Goal: Information Seeking & Learning: Learn about a topic

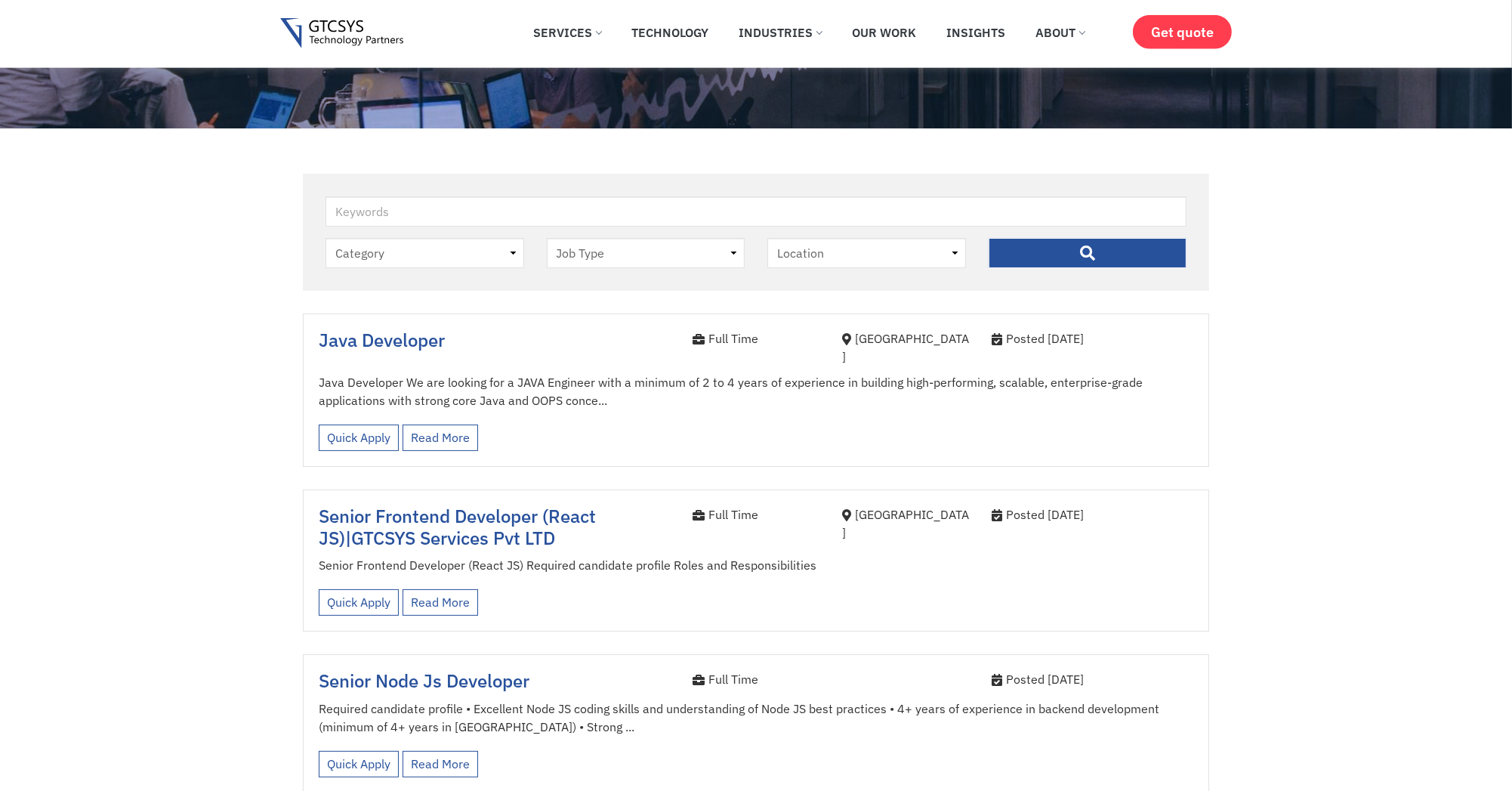
scroll to position [272, 0]
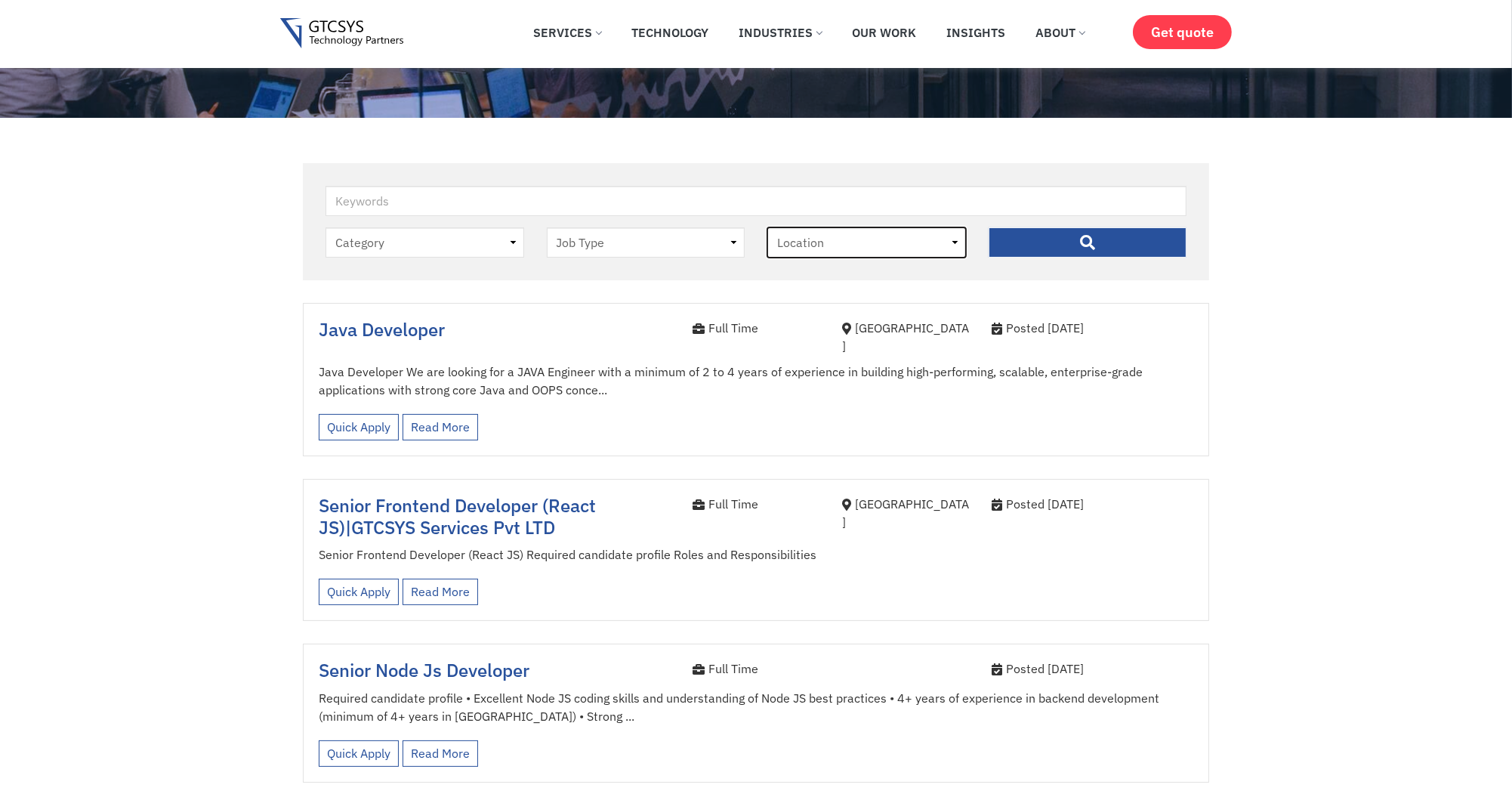
select select "[GEOGRAPHIC_DATA]"
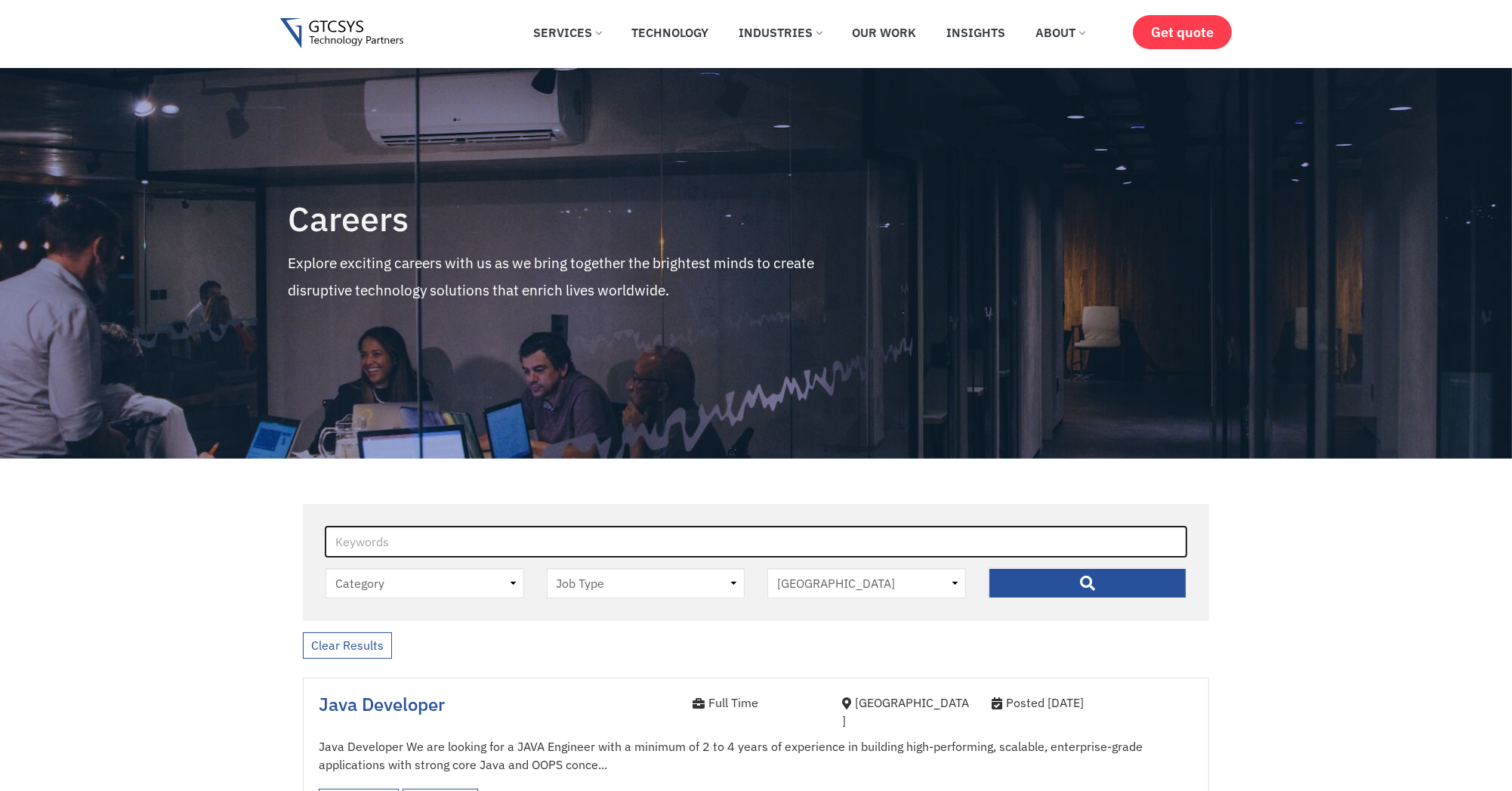
click at [452, 535] on input "Keywords" at bounding box center [756, 541] width 861 height 30
type input "angular"
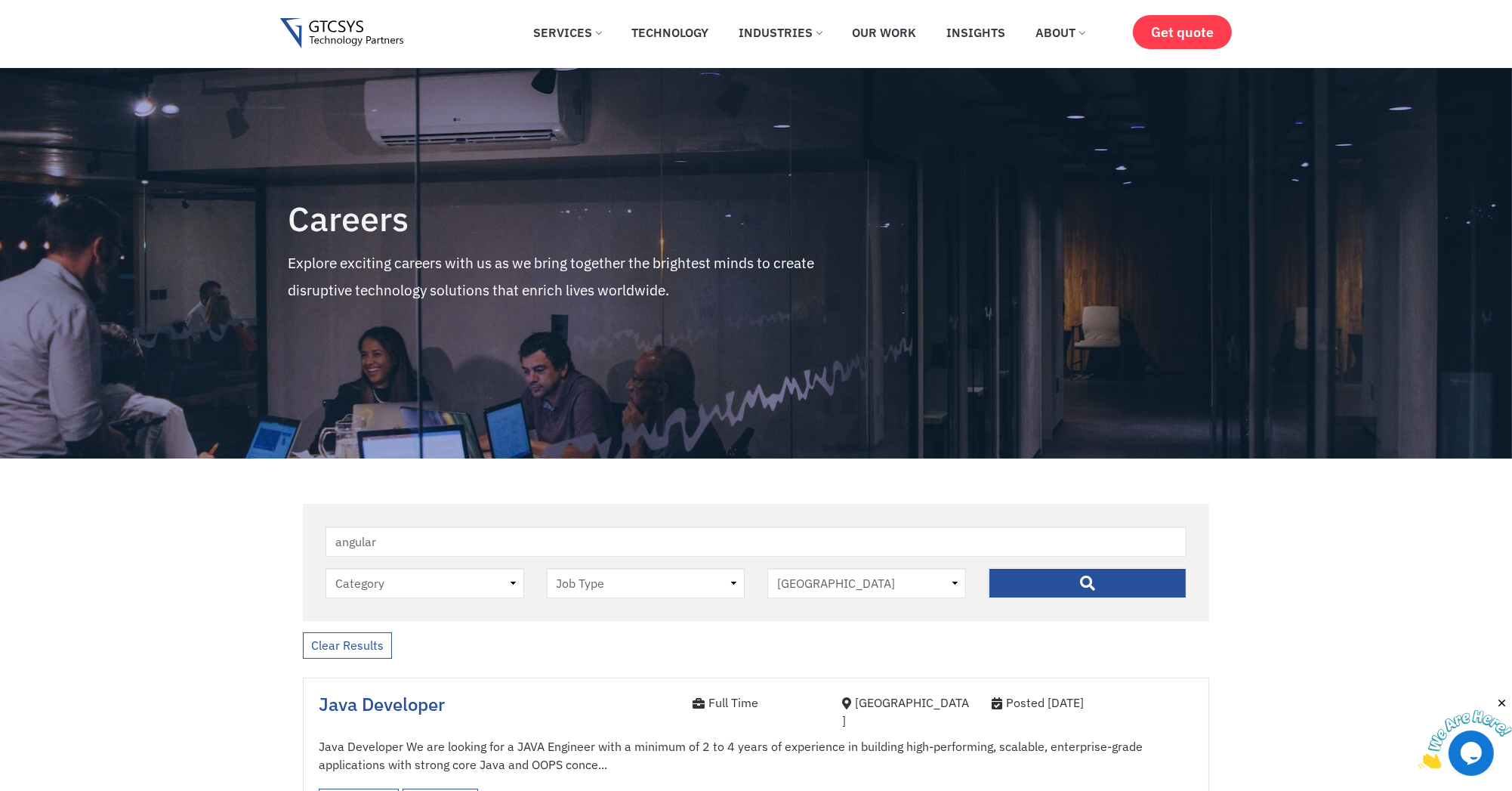
click at [1065, 588] on input "" at bounding box center [1088, 583] width 198 height 30
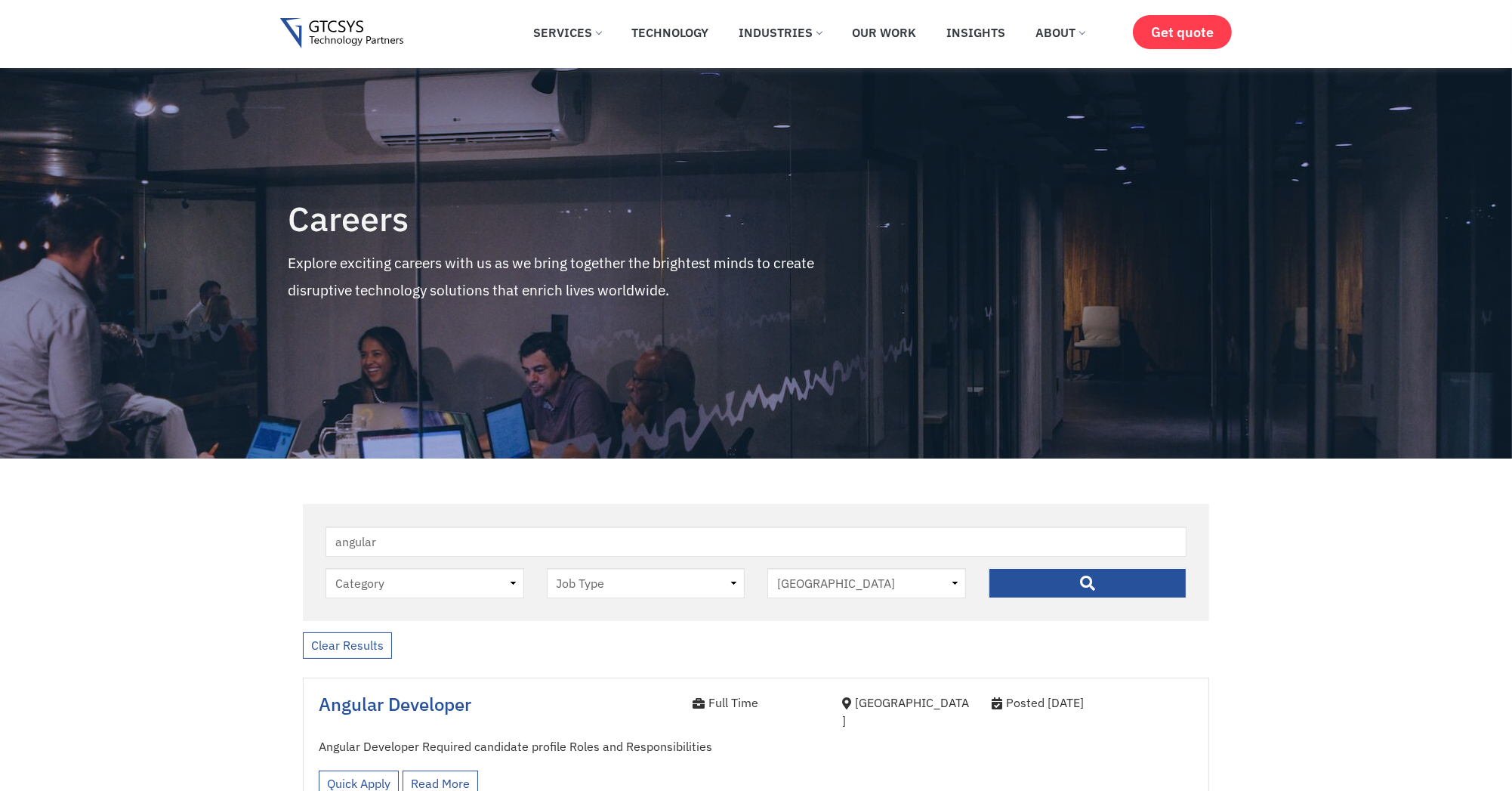
scroll to position [182, 0]
